Goal: Task Accomplishment & Management: Manage account settings

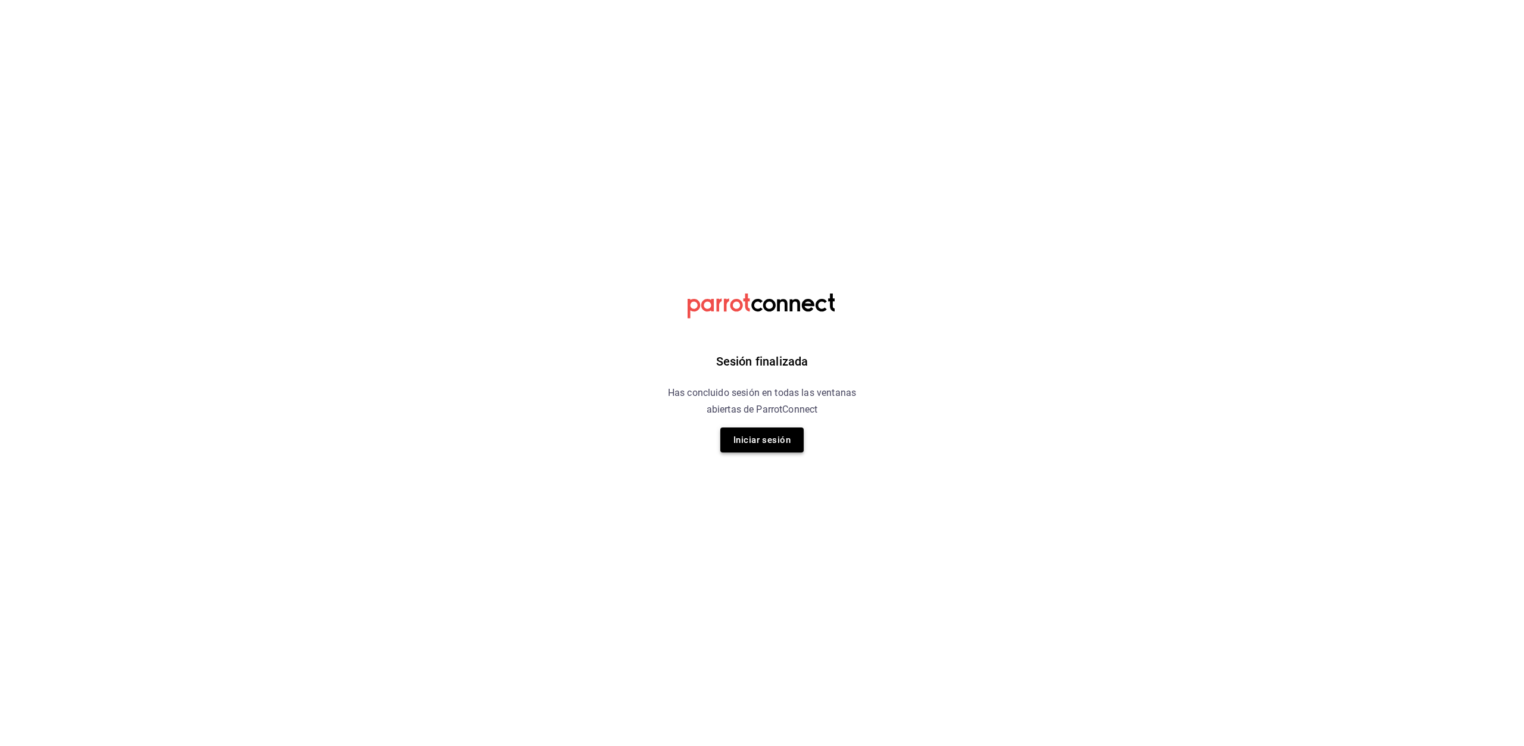
click at [767, 446] on button "Iniciar sesión" at bounding box center [761, 439] width 83 height 25
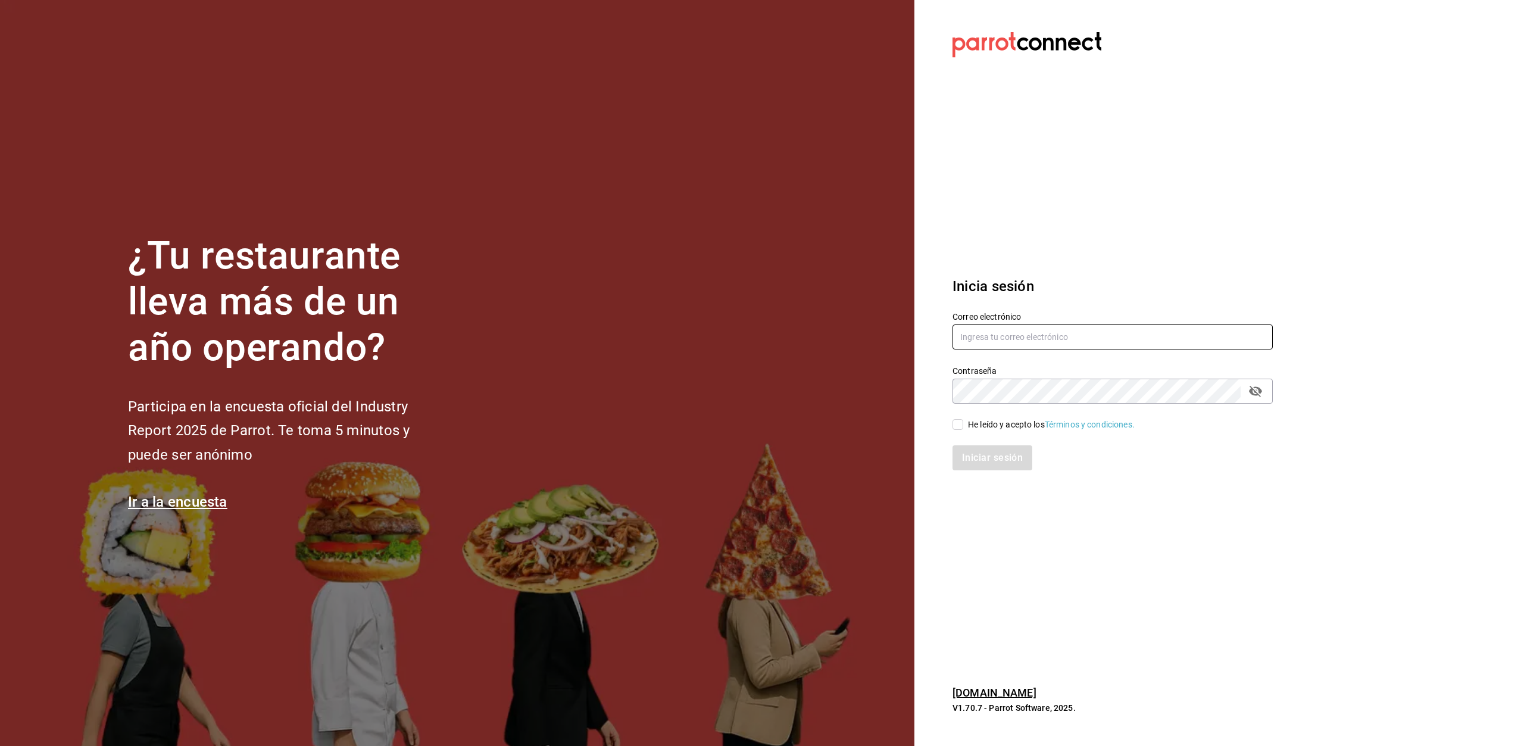
type input "erpaip23@gmail.com"
click at [957, 430] on input "He leído y acepto los Términos y condiciones." at bounding box center [957, 424] width 11 height 11
checkbox input "true"
click at [995, 458] on button "Iniciar sesión" at bounding box center [992, 457] width 81 height 25
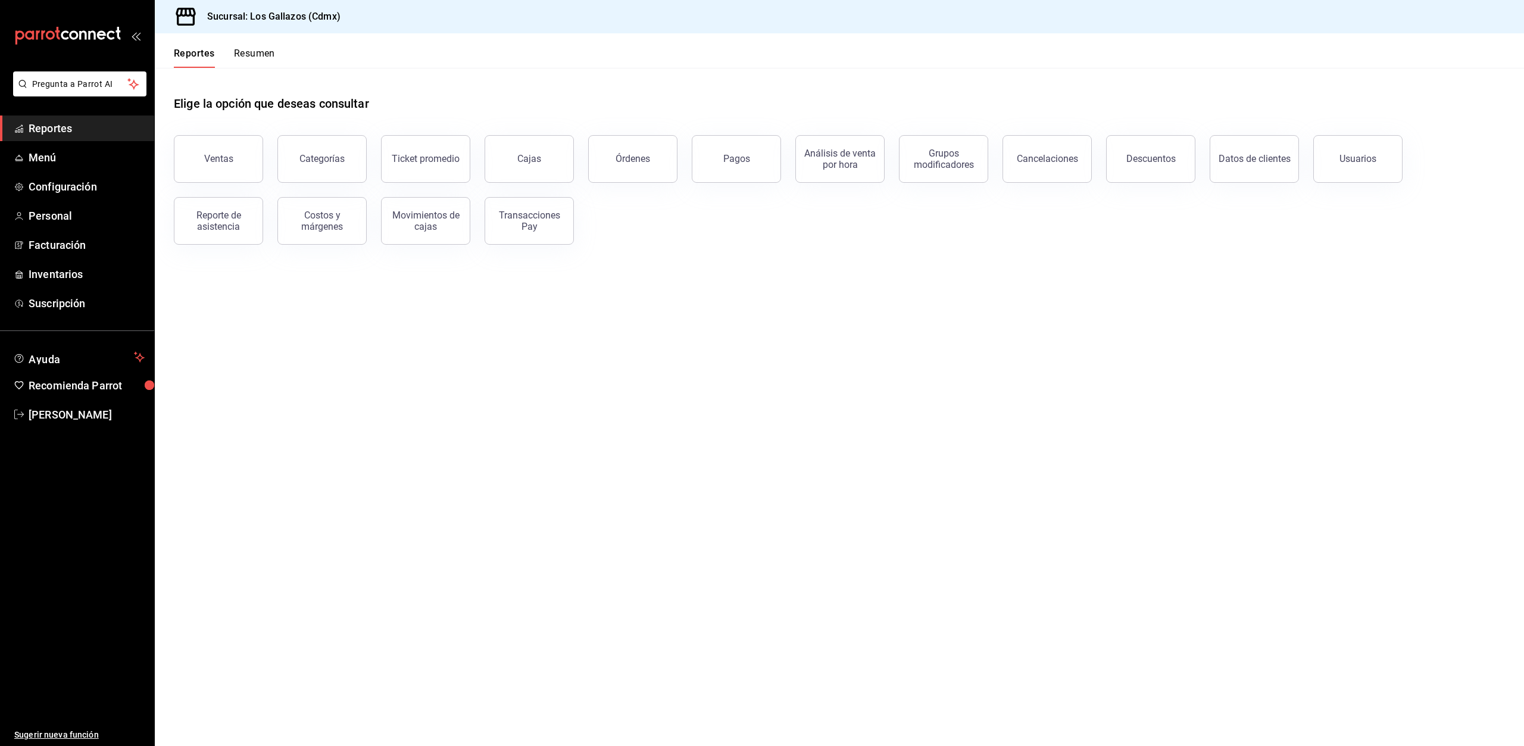
click at [621, 161] on div "Órdenes" at bounding box center [632, 158] width 35 height 11
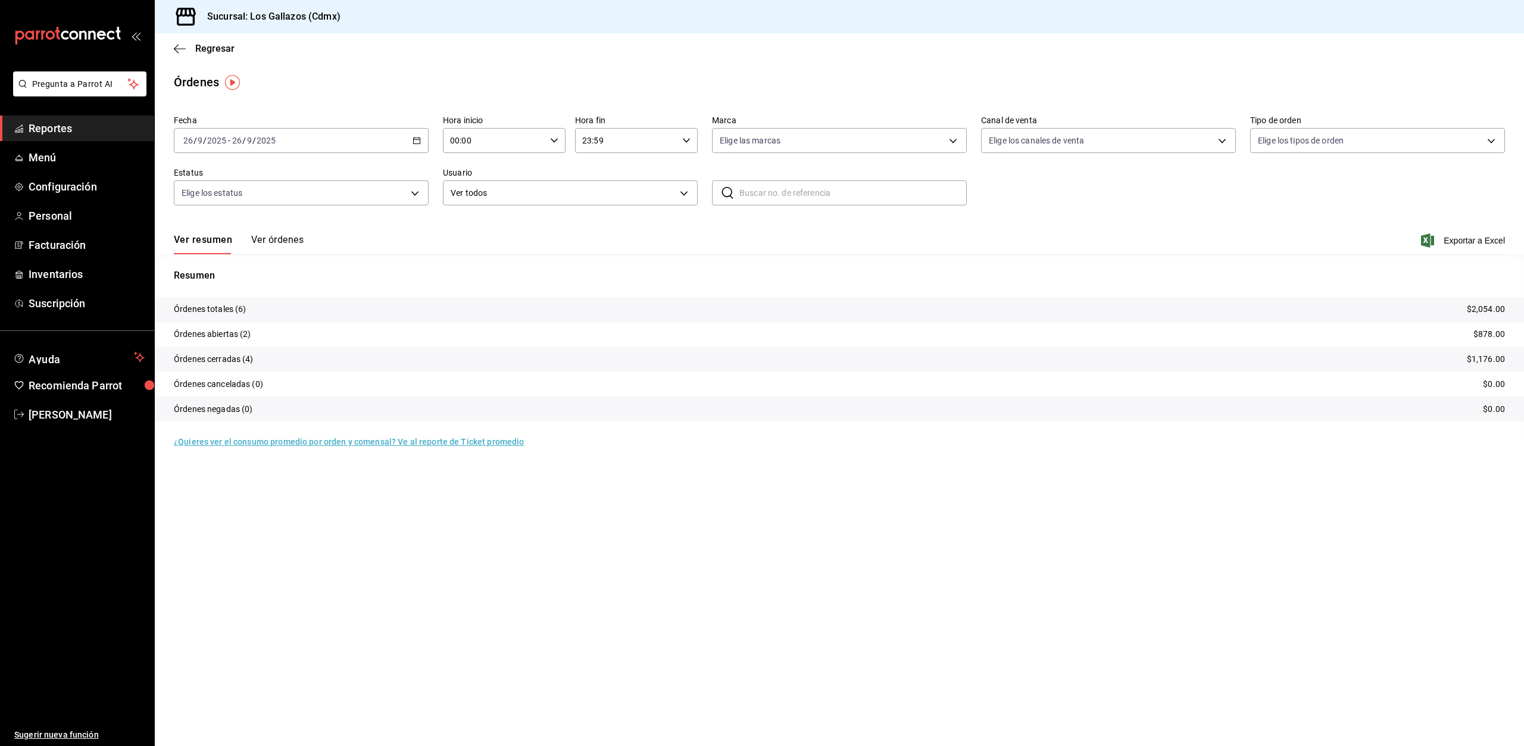
click at [420, 142] on \(Stroke\) "button" at bounding box center [416, 141] width 7 height 7
click at [225, 306] on span "Rango de fechas" at bounding box center [230, 310] width 92 height 13
click at [369, 300] on button "25" at bounding box center [374, 298] width 21 height 21
click at [392, 298] on abbr "26" at bounding box center [396, 298] width 8 height 8
click at [554, 142] on icon "button" at bounding box center [554, 140] width 8 height 8
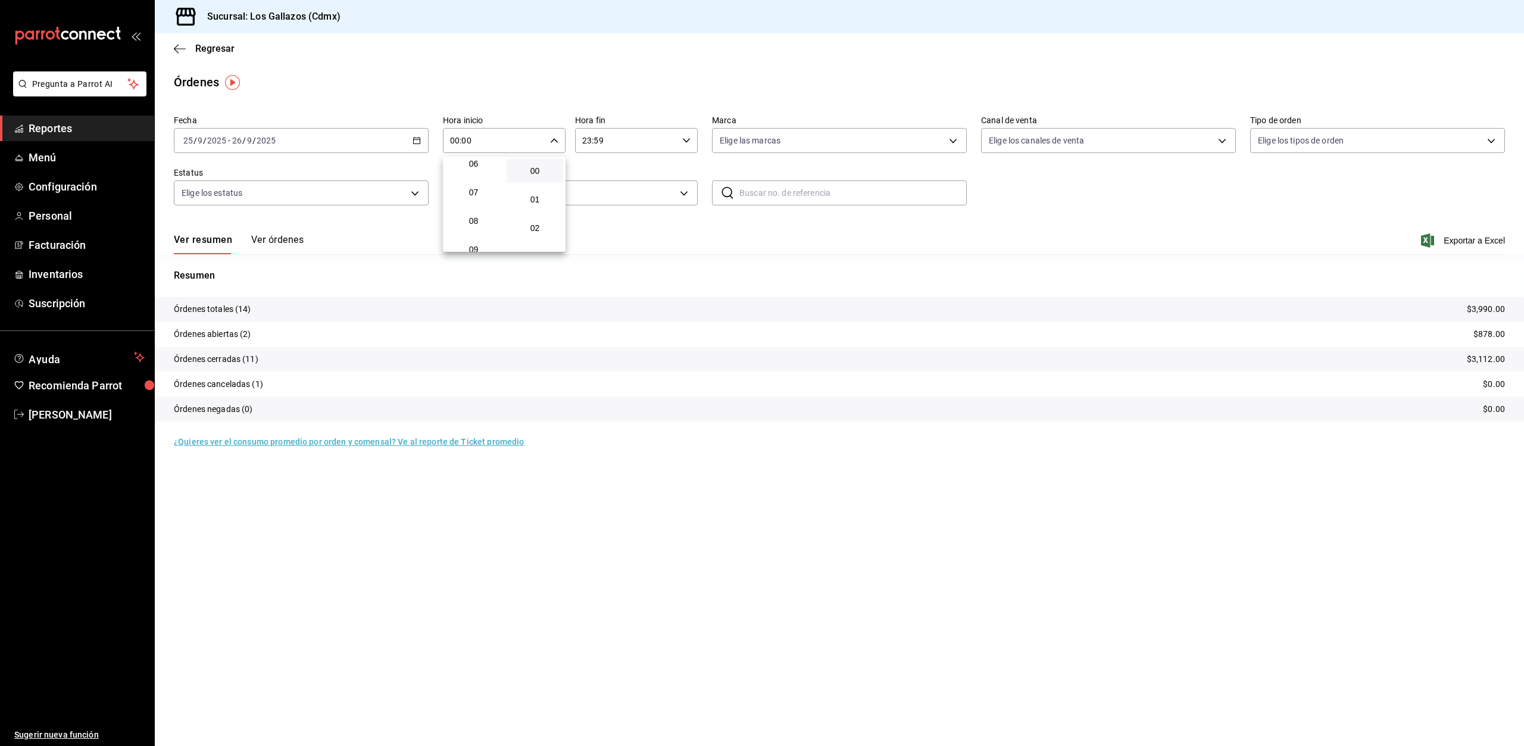
scroll to position [298, 0]
click at [477, 217] on span "12" at bounding box center [473, 216] width 42 height 10
type input "12:00"
click at [687, 138] on div at bounding box center [762, 373] width 1524 height 746
click at [687, 138] on icon "button" at bounding box center [686, 140] width 8 height 8
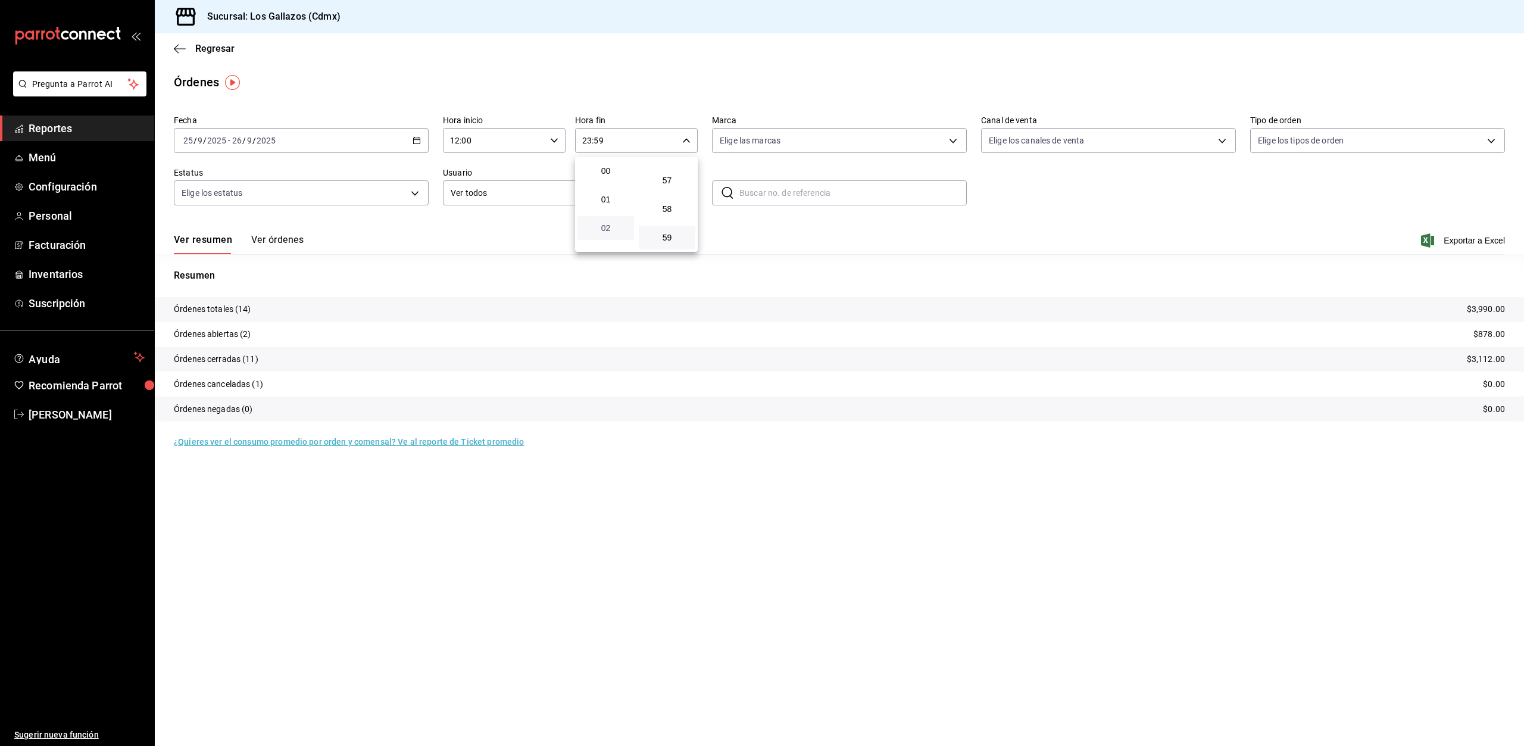
click at [608, 226] on span "02" at bounding box center [606, 228] width 42 height 10
type input "02:59"
click at [1052, 221] on div at bounding box center [762, 373] width 1524 height 746
click at [280, 245] on button "Ver órdenes" at bounding box center [277, 244] width 52 height 20
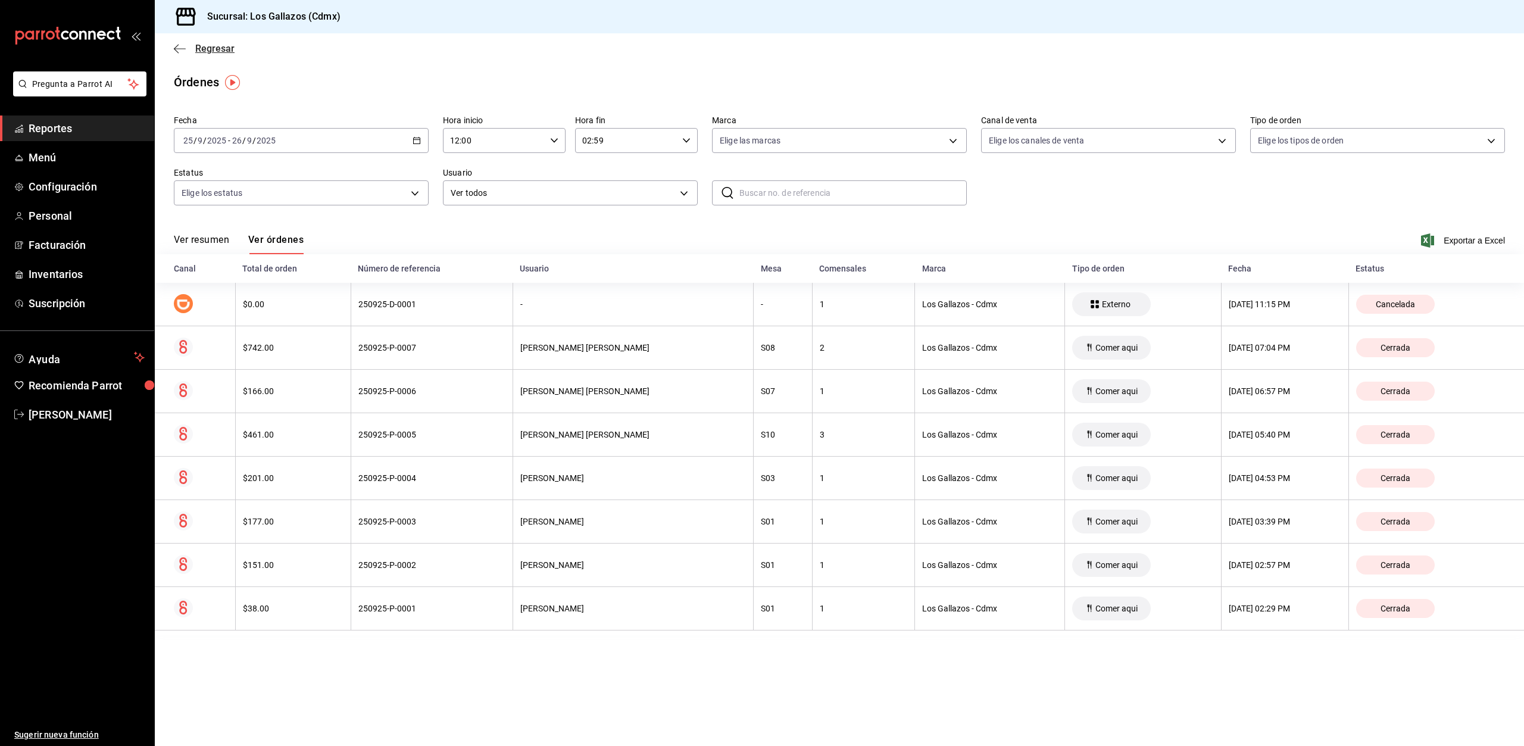
click at [182, 47] on icon "button" at bounding box center [180, 48] width 12 height 11
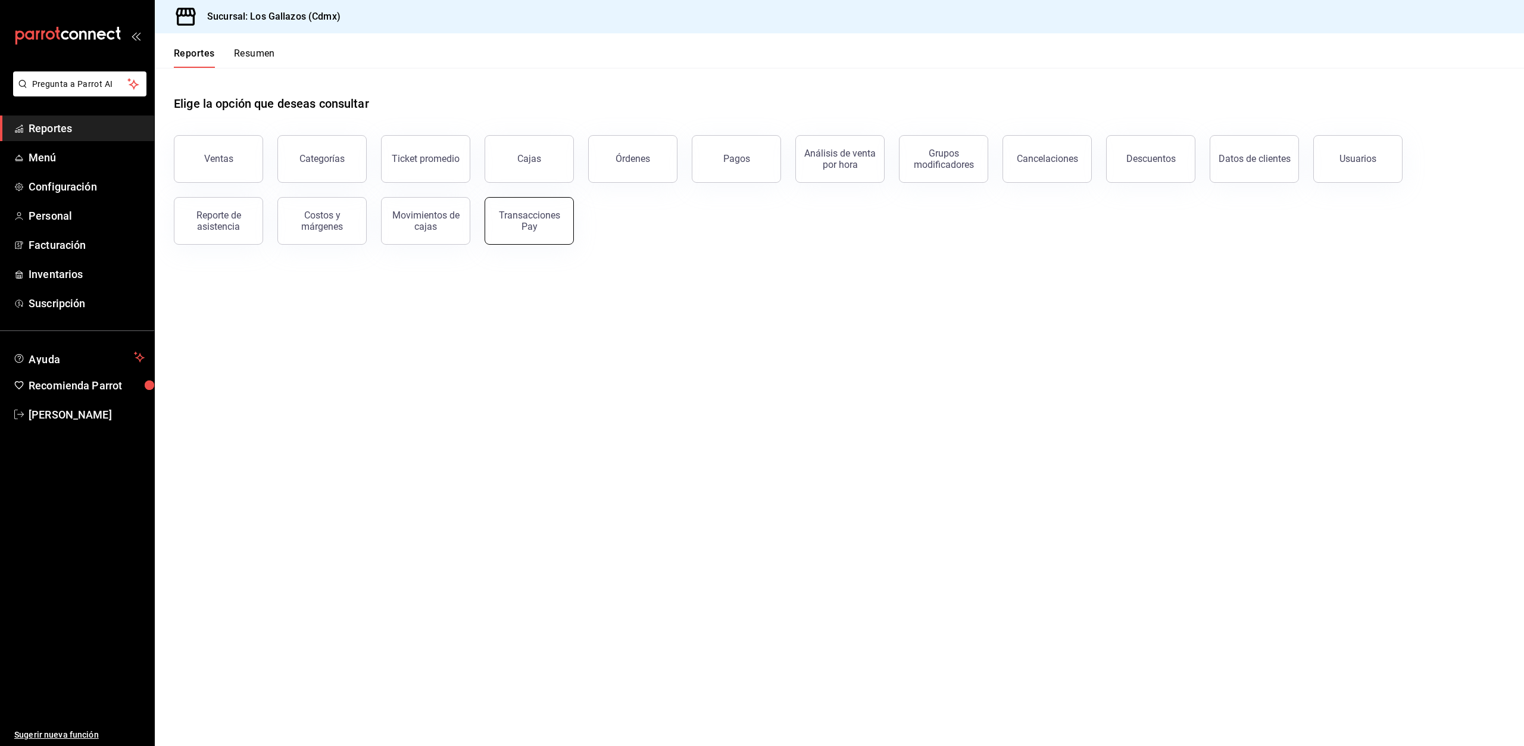
click at [518, 222] on div "Transacciones Pay" at bounding box center [529, 221] width 74 height 23
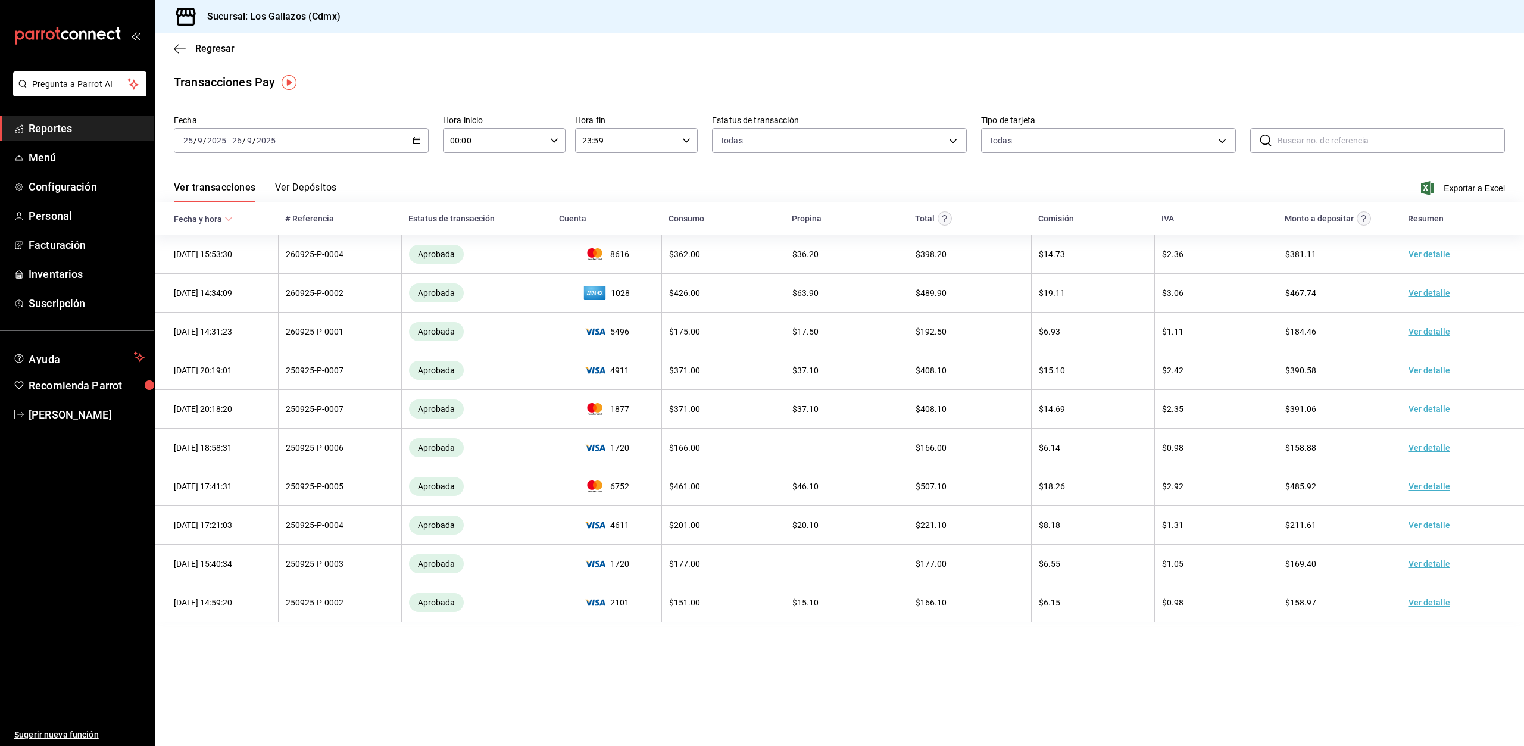
click at [555, 140] on icon "button" at bounding box center [554, 140] width 8 height 8
click at [482, 212] on span "12" at bounding box center [473, 216] width 42 height 10
type input "12:00"
click at [684, 137] on div at bounding box center [762, 373] width 1524 height 746
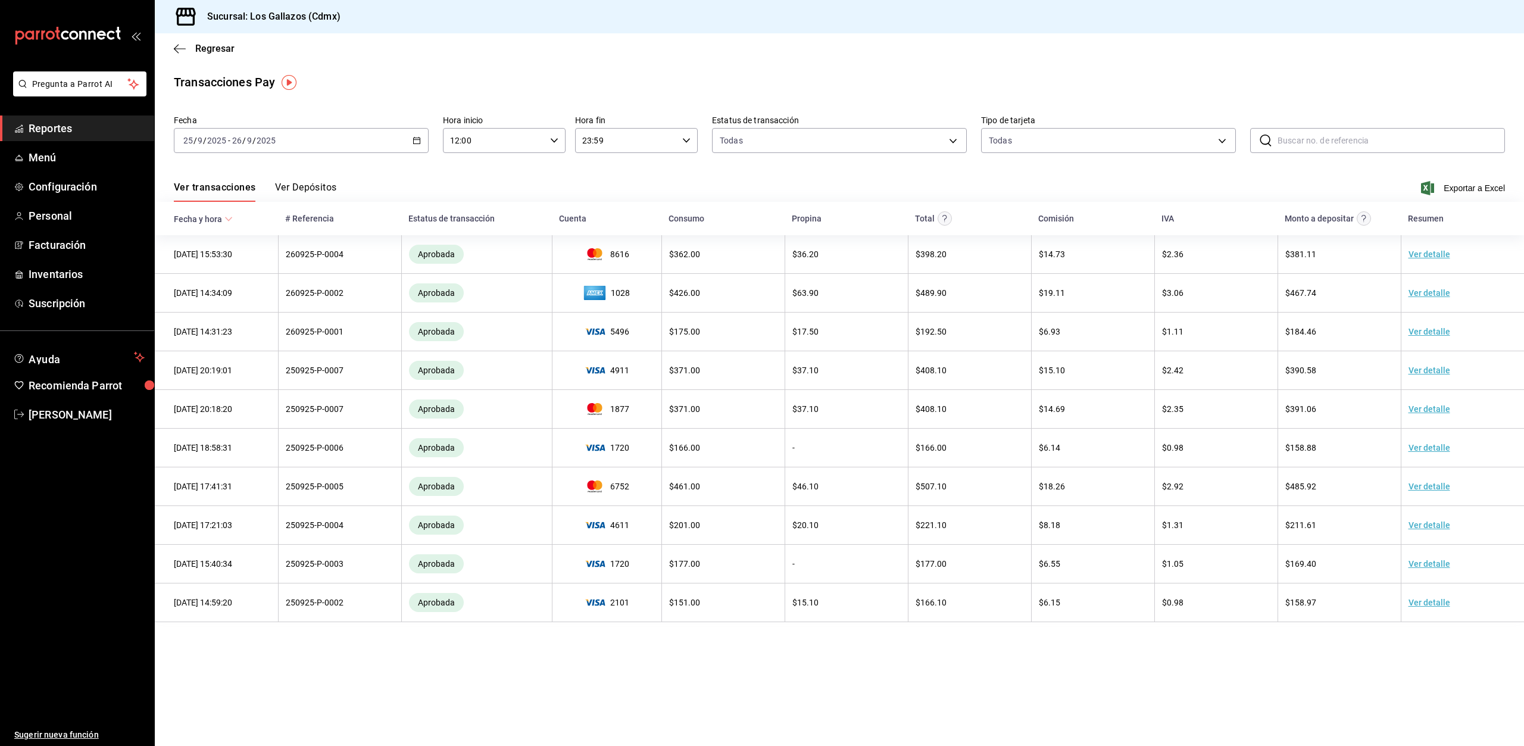
click at [685, 140] on \(Stroke\) "button" at bounding box center [686, 140] width 7 height 4
click at [610, 226] on span "02" at bounding box center [606, 228] width 42 height 10
type input "02:59"
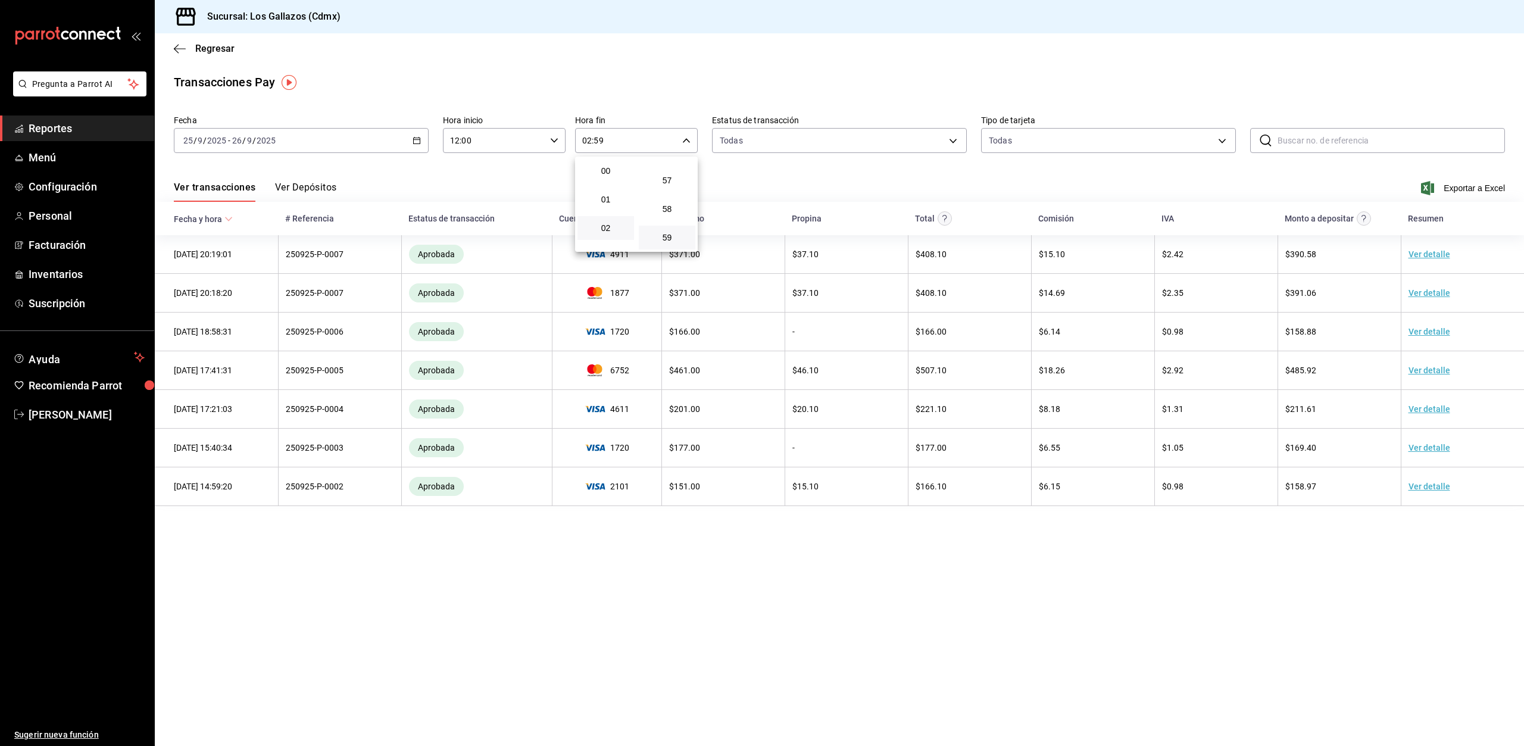
click at [760, 168] on div at bounding box center [762, 373] width 1524 height 746
